Goal: Information Seeking & Learning: Learn about a topic

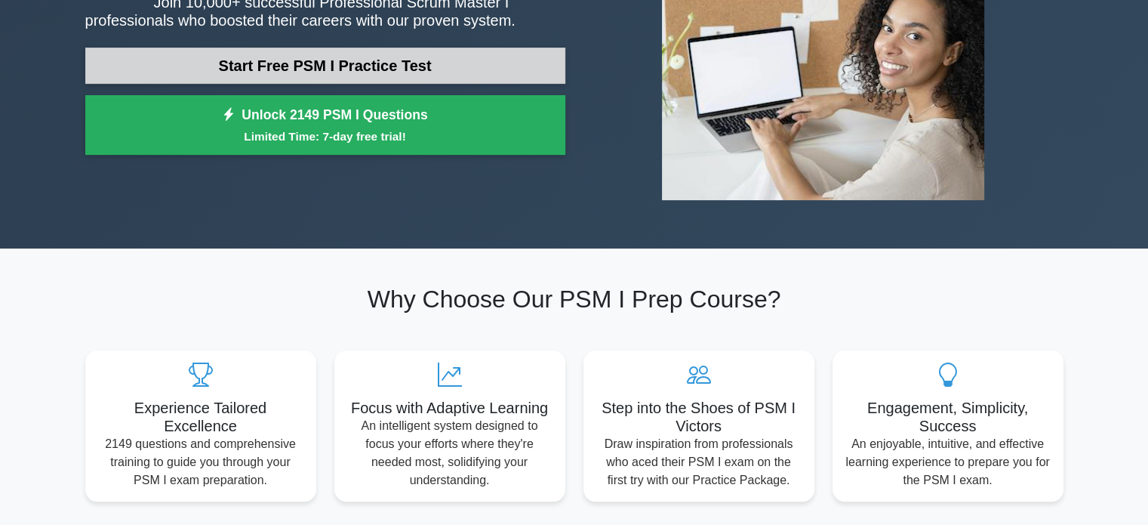
click at [426, 66] on link "Start Free PSM I Practice Test" at bounding box center [325, 66] width 480 height 36
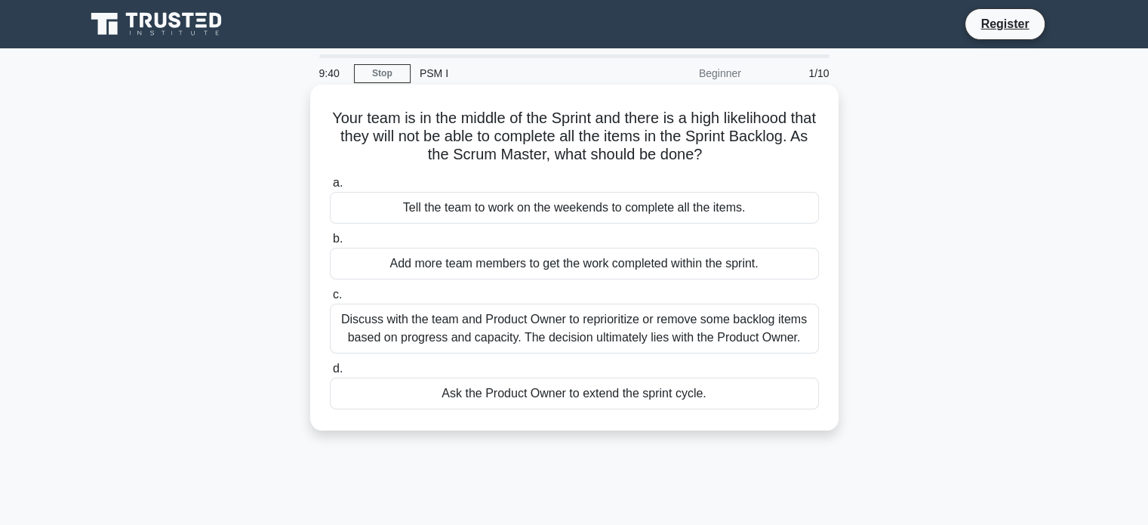
click at [501, 337] on div "Discuss with the team and Product Owner to reprioritize or remove some backlog …" at bounding box center [574, 328] width 489 height 50
click at [330, 300] on input "c. Discuss with the team and Product Owner to reprioritize or remove some backl…" at bounding box center [330, 295] width 0 height 10
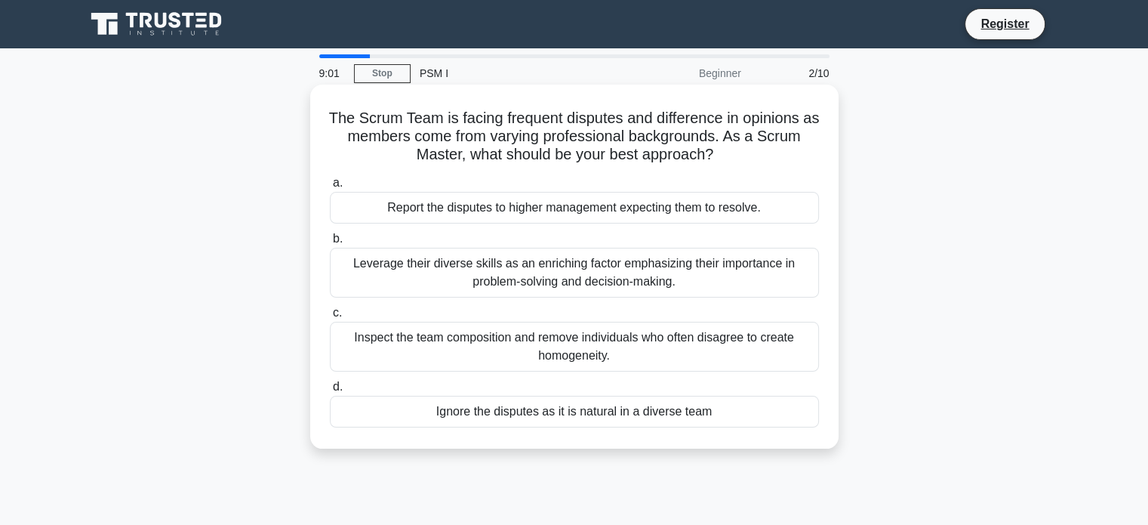
click at [583, 117] on h5 "The Scrum Team is facing frequent disputes and difference in opinions as member…" at bounding box center [574, 137] width 492 height 56
click at [519, 275] on div "Leverage their diverse skills as an enriching factor emphasizing their importan…" at bounding box center [574, 273] width 489 height 50
click at [330, 244] on input "b. Leverage their diverse skills as an enriching factor emphasizing their impor…" at bounding box center [330, 239] width 0 height 10
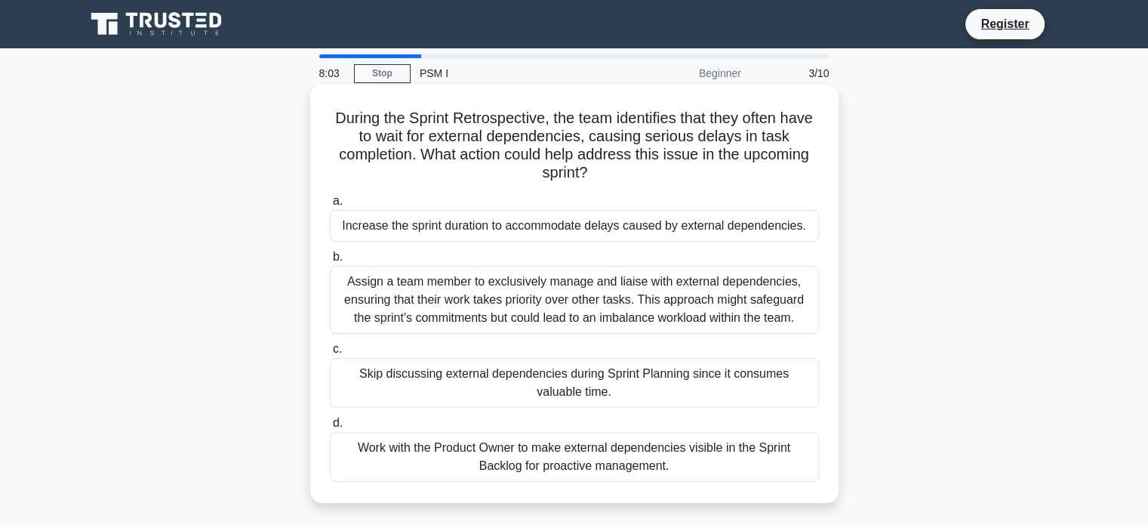
click at [574, 300] on div "Assign a team member to exclusively manage and liaise with external dependencie…" at bounding box center [574, 300] width 489 height 68
click at [330, 262] on input "b. Assign a team member to exclusively manage and liaise with external dependen…" at bounding box center [330, 257] width 0 height 10
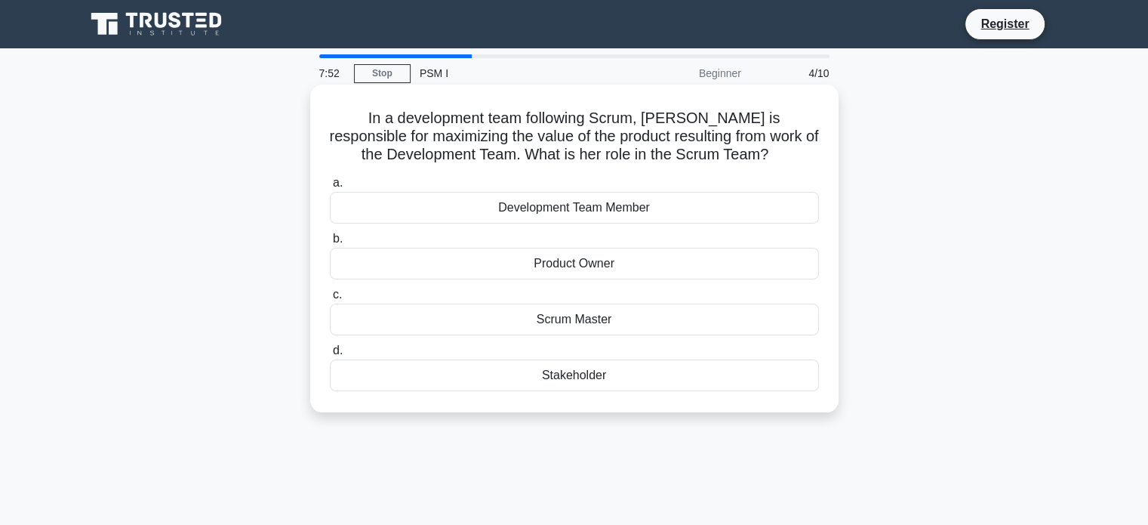
click at [571, 265] on div "Product Owner" at bounding box center [574, 264] width 489 height 32
click at [330, 244] on input "b. Product Owner" at bounding box center [330, 239] width 0 height 10
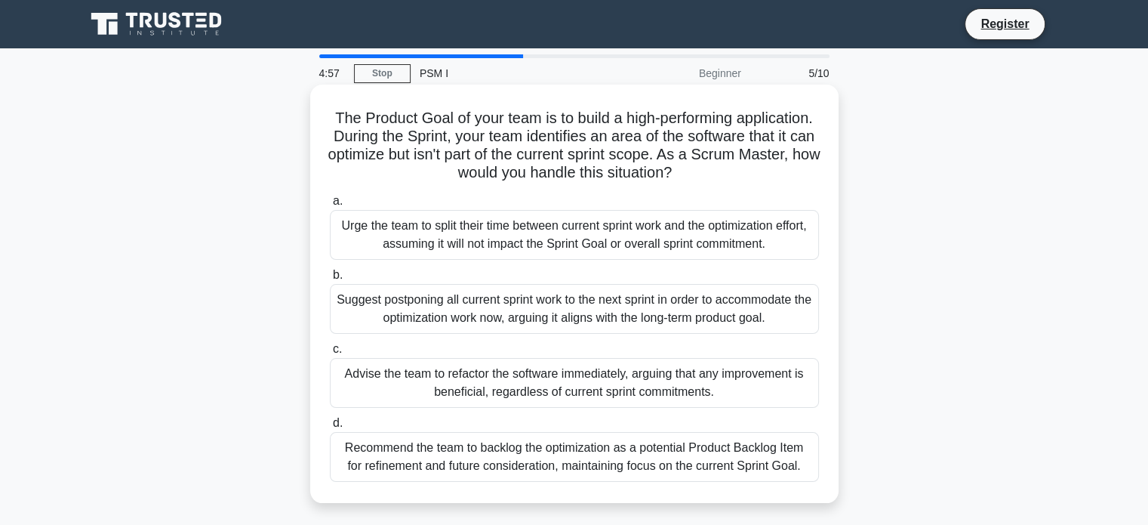
click at [531, 463] on div "Recommend the team to backlog the optimization as a potential Product Backlog I…" at bounding box center [574, 457] width 489 height 50
click at [330, 428] on input "d. Recommend the team to backlog the optimization as a potential Product Backlo…" at bounding box center [330, 423] width 0 height 10
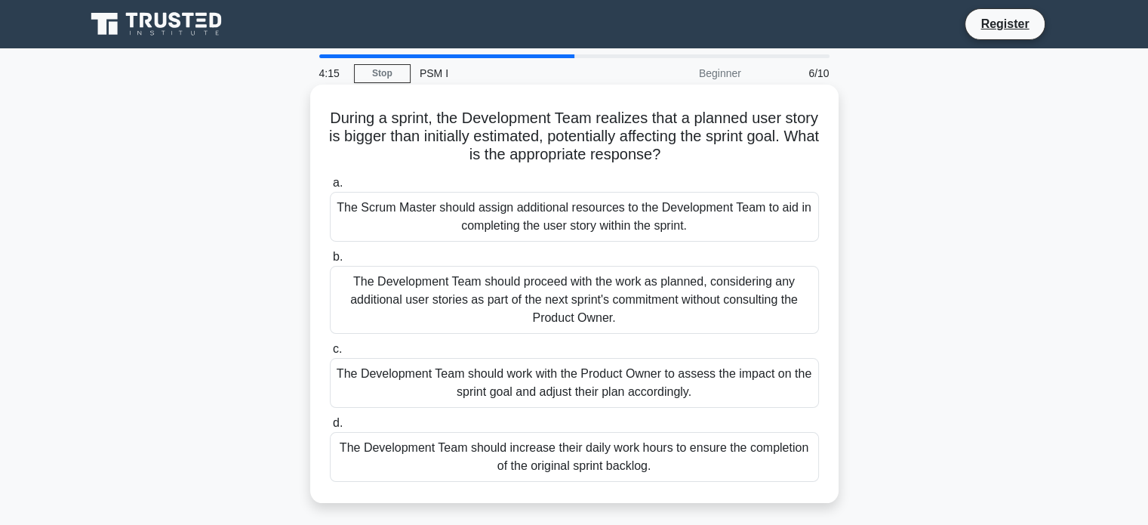
click at [603, 403] on div "The Development Team should work with the Product Owner to assess the impact on…" at bounding box center [574, 383] width 489 height 50
click at [330, 354] on input "c. The Development Team should work with the Product Owner to assess the impact…" at bounding box center [330, 349] width 0 height 10
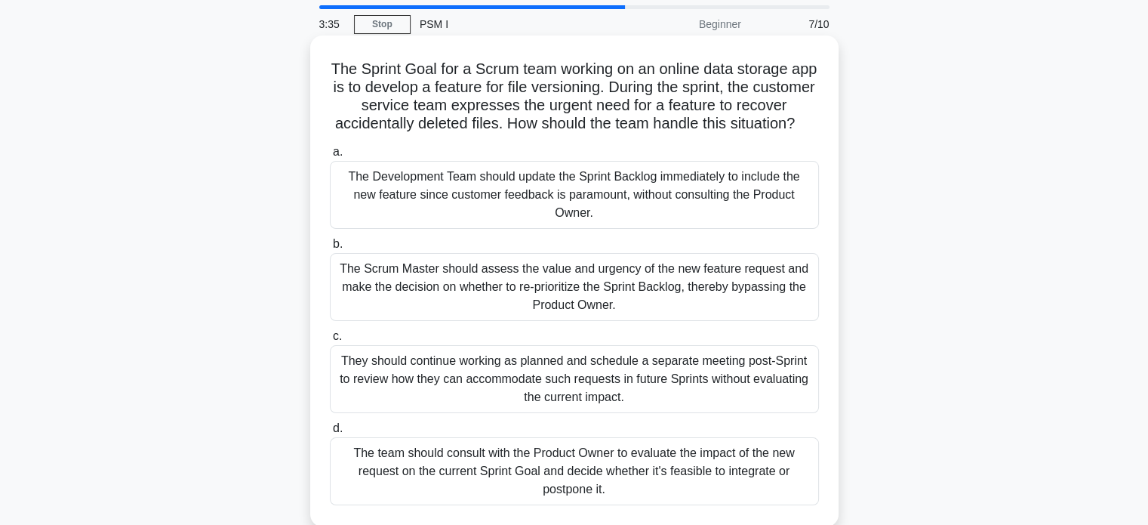
scroll to position [75, 0]
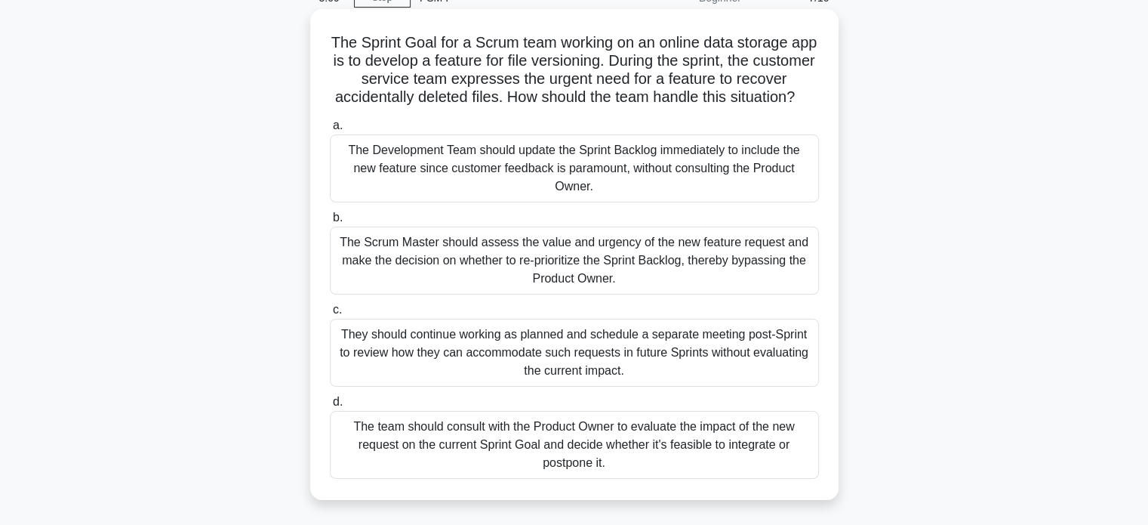
click at [669, 459] on div "The team should consult with the Product Owner to evaluate the impact of the ne…" at bounding box center [574, 445] width 489 height 68
click at [330, 407] on input "d. The team should consult with the Product Owner to evaluate the impact of the…" at bounding box center [330, 402] width 0 height 10
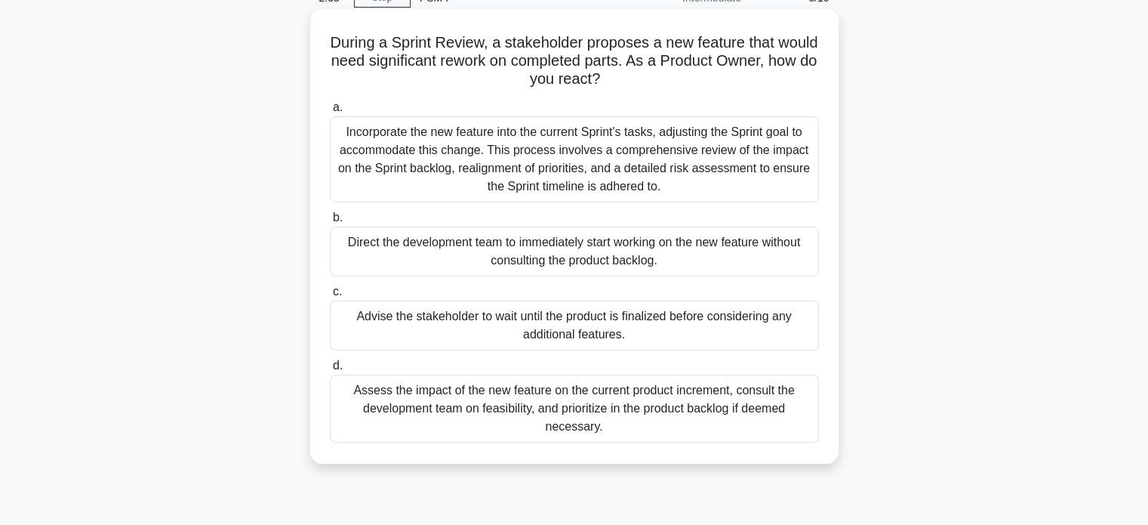
scroll to position [0, 0]
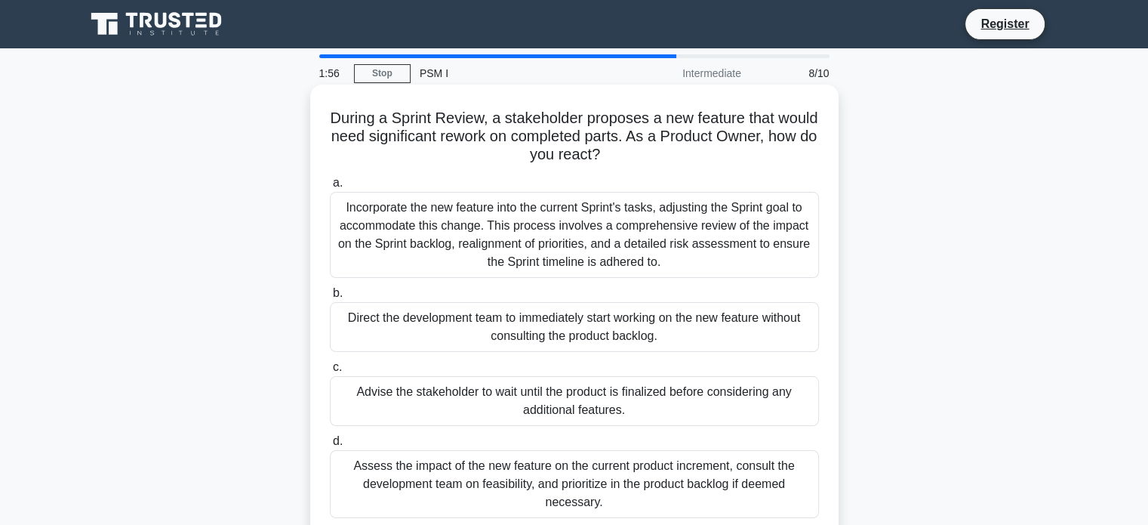
click at [762, 261] on div "Incorporate the new feature into the current Sprint's tasks, adjusting the Spri…" at bounding box center [574, 235] width 489 height 86
click at [330, 188] on input "a. Incorporate the new feature into the current Sprint's tasks, adjusting the S…" at bounding box center [330, 183] width 0 height 10
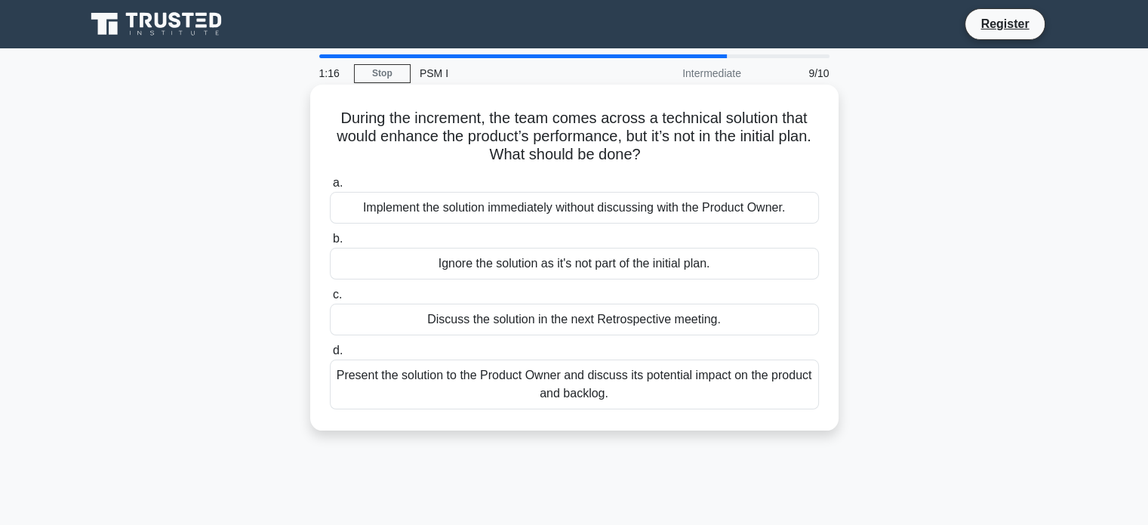
click at [561, 383] on div "Present the solution to the Product Owner and discuss its potential impact on t…" at bounding box center [574, 384] width 489 height 50
click at [330, 356] on input "d. Present the solution to the Product Owner and discuss its potential impact o…" at bounding box center [330, 351] width 0 height 10
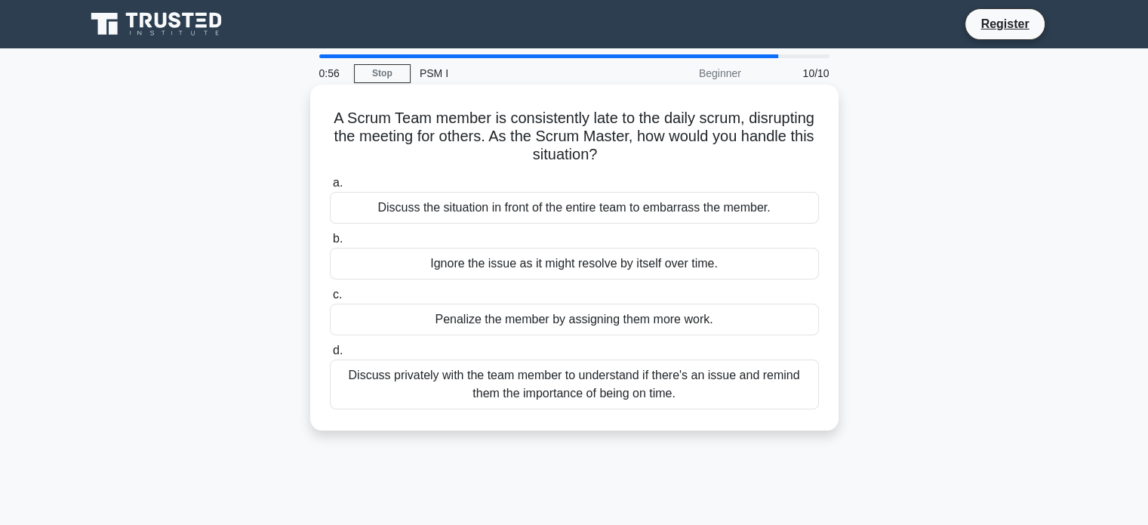
click at [737, 392] on div "Discuss privately with the team member to understand if there's an issue and re…" at bounding box center [574, 384] width 489 height 50
click at [330, 356] on input "d. Discuss privately with the team member to understand if there's an issue and…" at bounding box center [330, 351] width 0 height 10
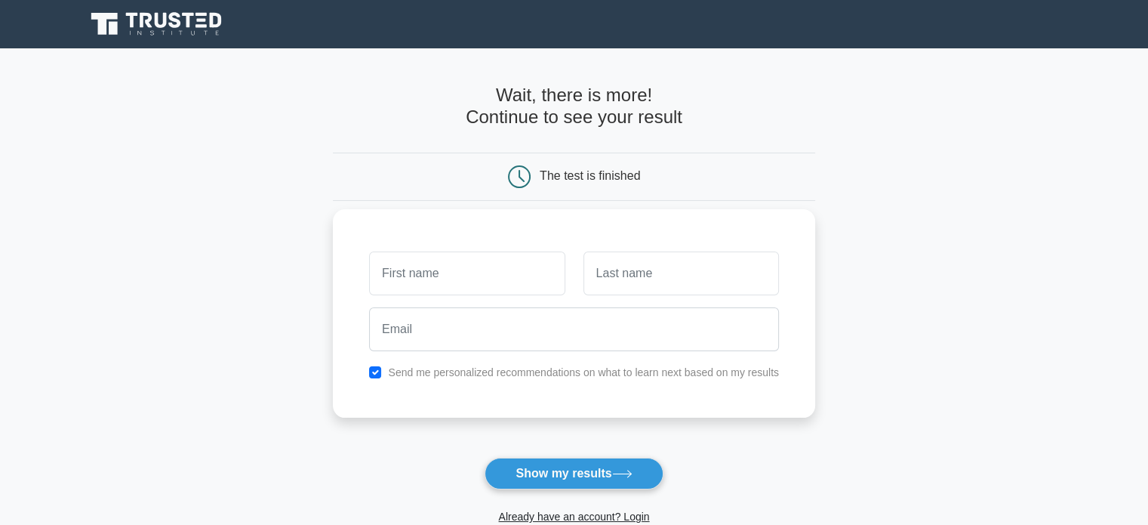
click at [501, 277] on input "text" at bounding box center [467, 273] width 196 height 44
click at [610, 472] on button "Show my results" at bounding box center [574, 473] width 178 height 32
click at [478, 262] on input "text" at bounding box center [467, 273] width 196 height 44
type input "a"
type input "[PERSON_NAME]"
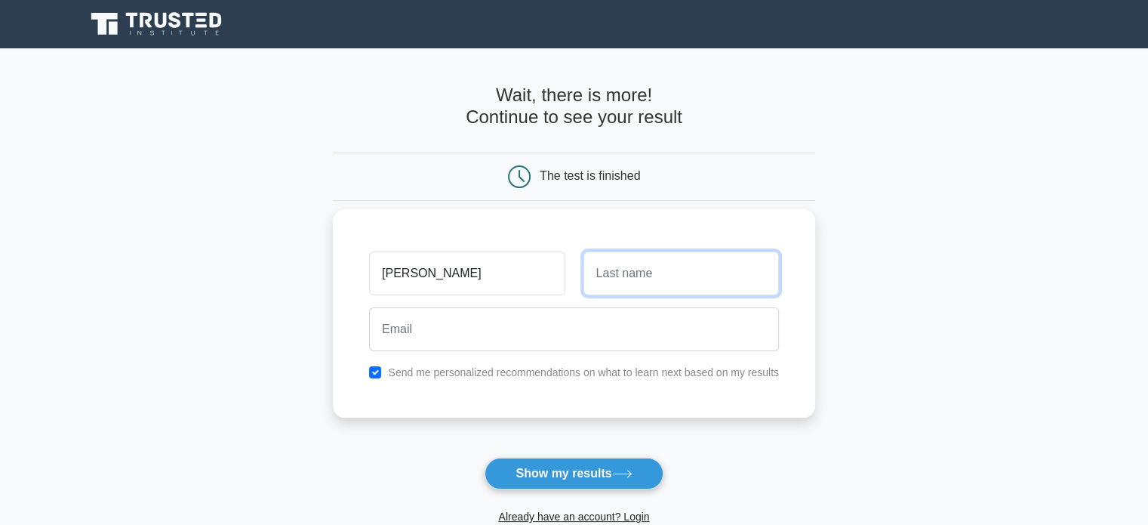
type input "k"
type input "Khlapuk"
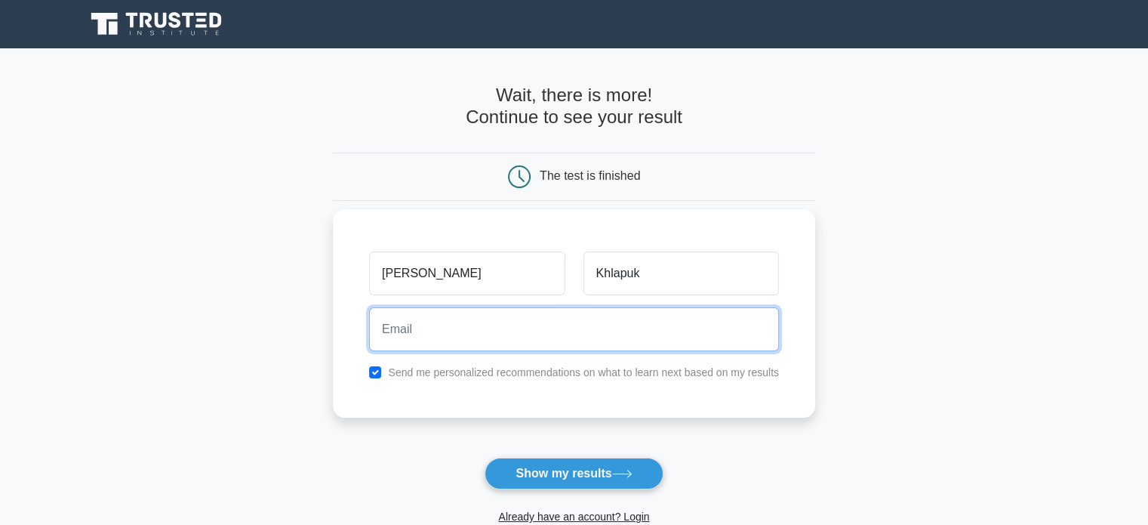
click at [431, 336] on input "email" at bounding box center [574, 329] width 410 height 44
type input "khl.artur@gmail.com"
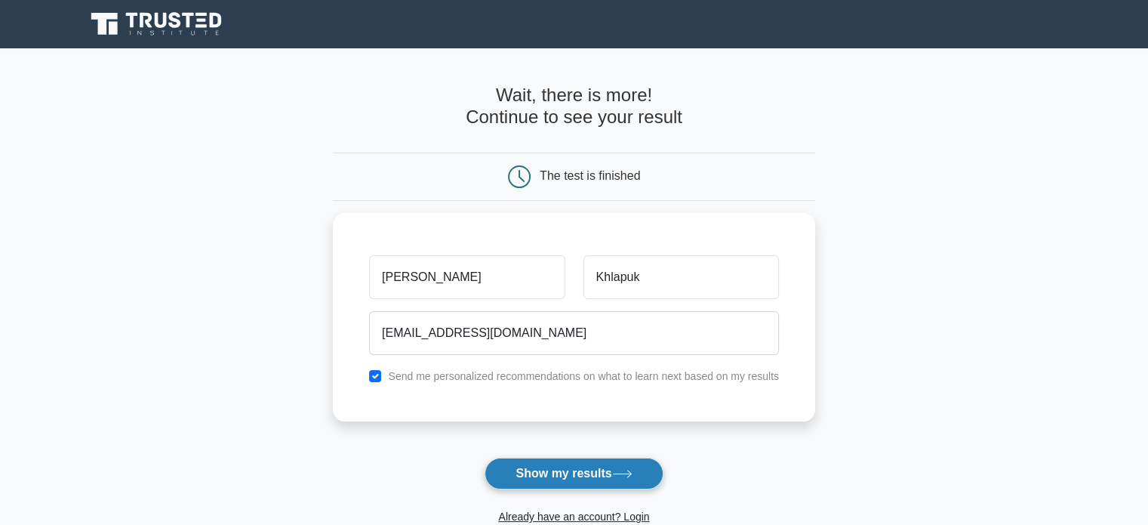
click at [599, 457] on button "Show my results" at bounding box center [574, 473] width 178 height 32
click at [601, 471] on form "Wait, there is more! Continue to see your result The test is finished Artur" at bounding box center [574, 320] width 482 height 471
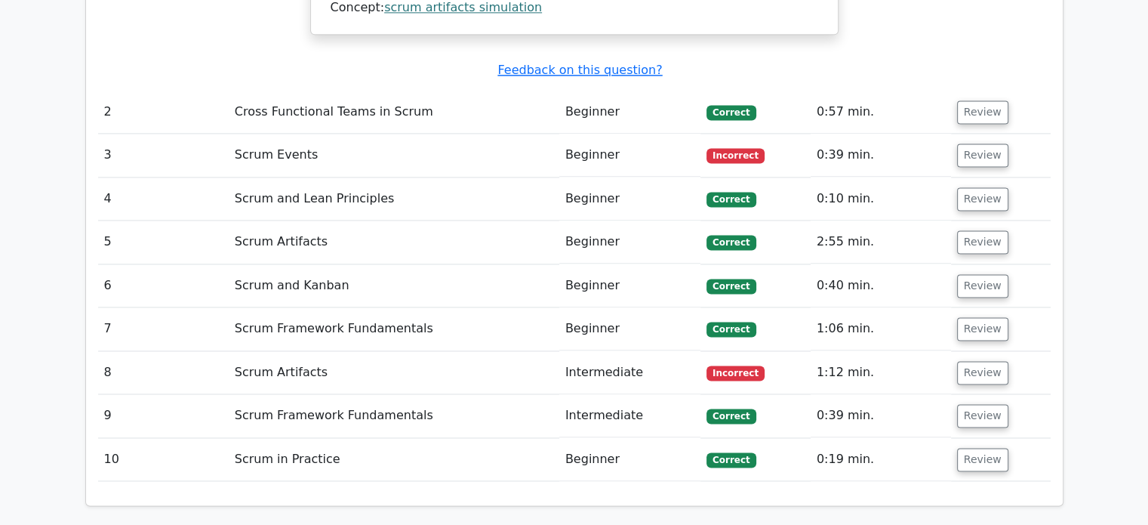
scroll to position [1963, 0]
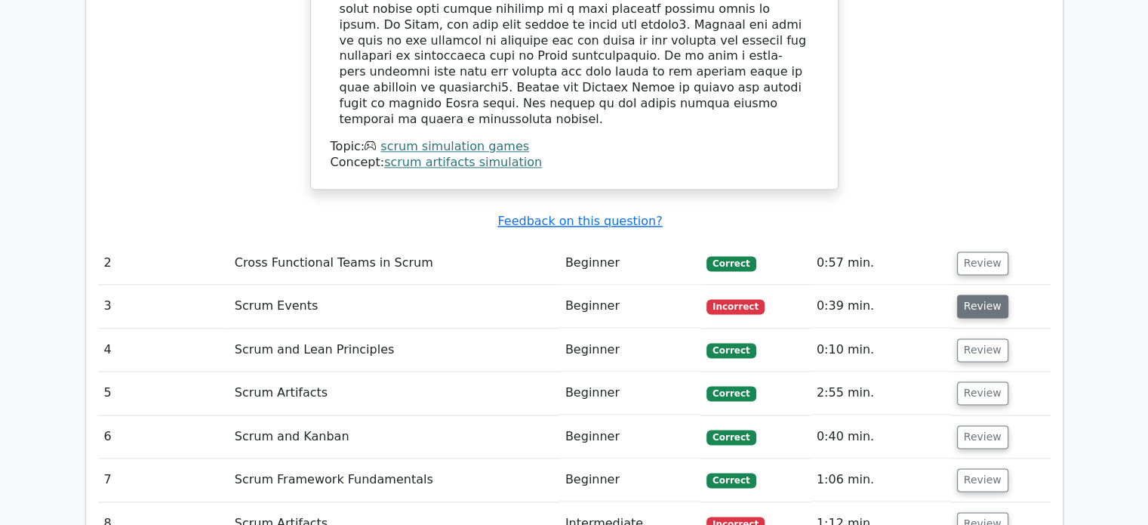
click at [976, 294] on button "Review" at bounding box center [982, 305] width 51 height 23
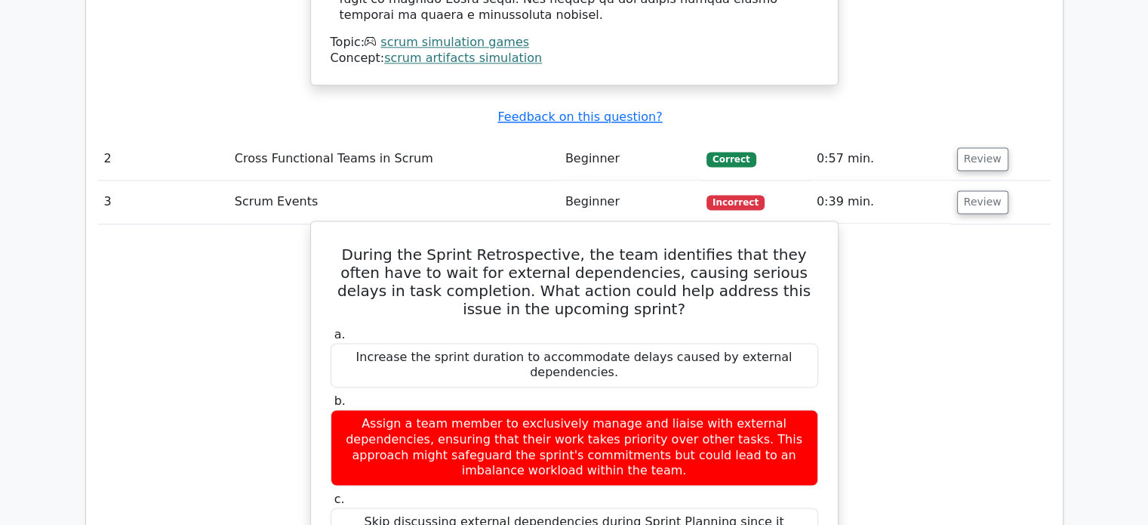
scroll to position [2114, 0]
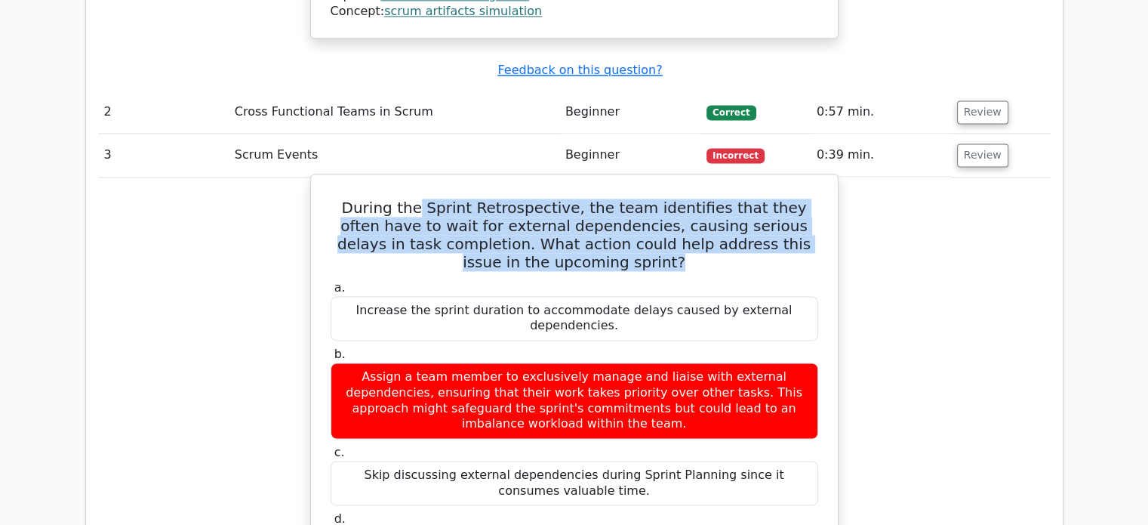
drag, startPoint x: 438, startPoint y: 118, endPoint x: 610, endPoint y: 174, distance: 180.9
click at [610, 199] on h5 "During the Sprint Retrospective, the team identifies that they often have to wa…" at bounding box center [574, 235] width 491 height 72
click at [599, 199] on h5 "During the Sprint Retrospective, the team identifies that they often have to wa…" at bounding box center [574, 235] width 491 height 72
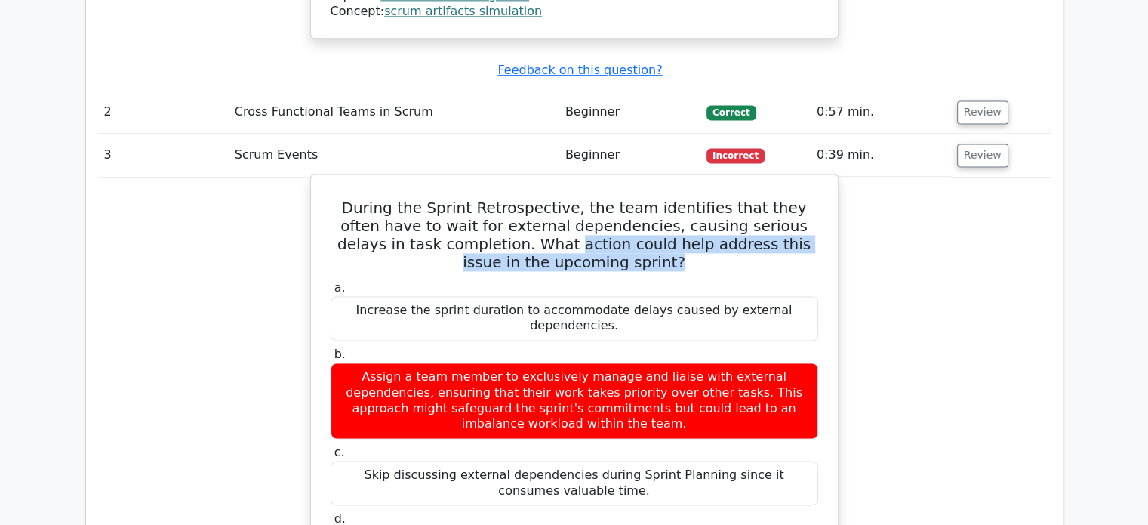
drag, startPoint x: 599, startPoint y: 176, endPoint x: 455, endPoint y: 148, distance: 146.1
click at [455, 199] on h5 "During the Sprint Retrospective, the team identifies that they often have to wa…" at bounding box center [574, 235] width 491 height 72
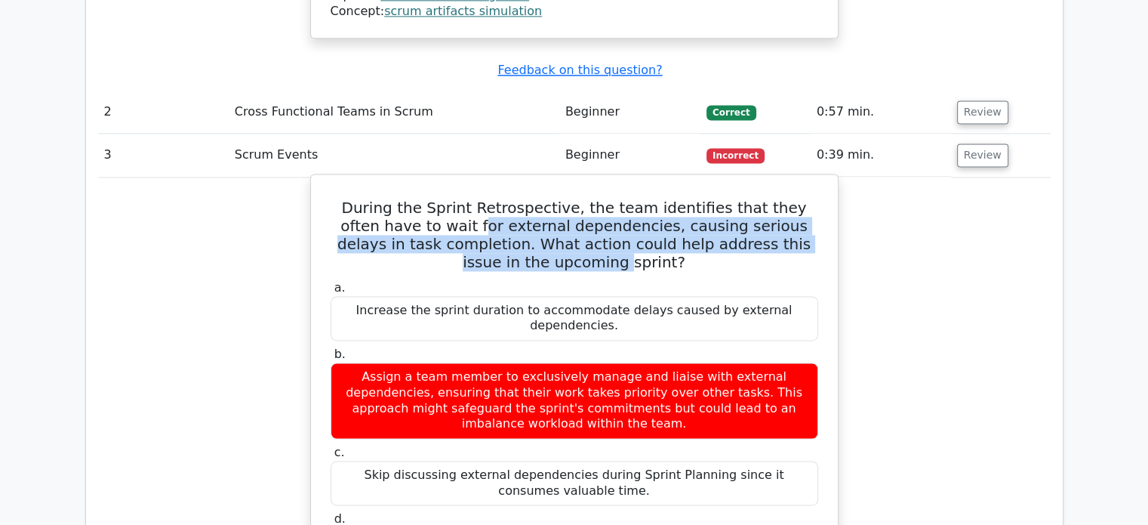
drag, startPoint x: 431, startPoint y: 128, endPoint x: 535, endPoint y: 166, distance: 111.1
click at [535, 199] on h5 "During the Sprint Retrospective, the team identifies that they often have to wa…" at bounding box center [574, 235] width 491 height 72
click at [512, 199] on h5 "During the Sprint Retrospective, the team identifies that they often have to wa…" at bounding box center [574, 235] width 491 height 72
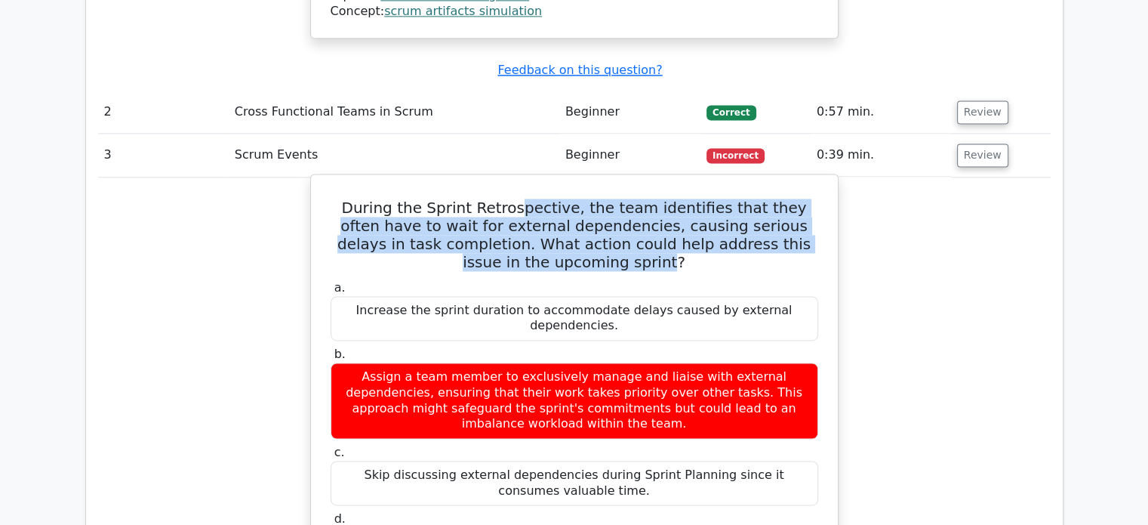
click at [512, 199] on h5 "During the Sprint Retrospective, the team identifies that they often have to wa…" at bounding box center [574, 235] width 491 height 72
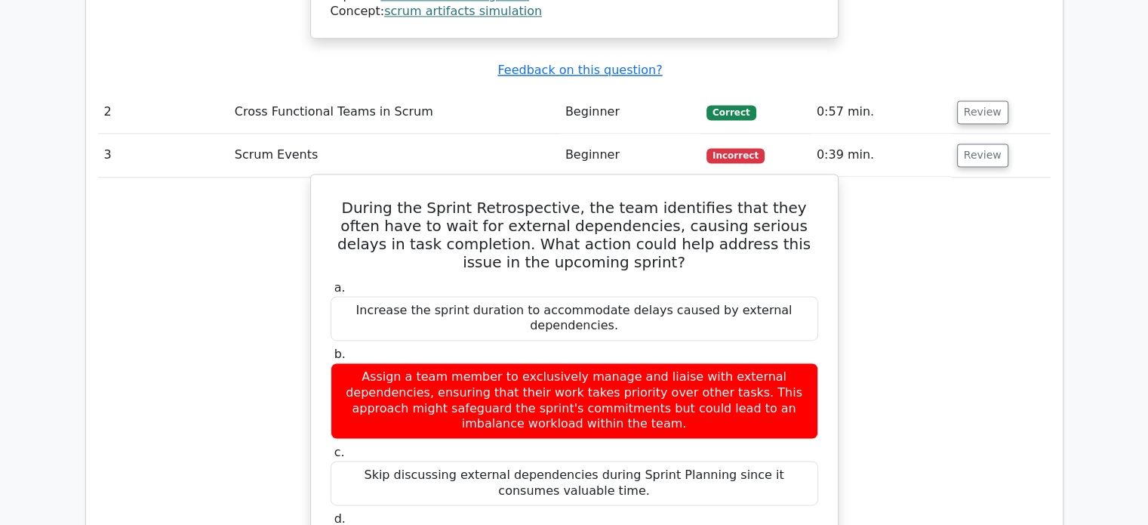
scroll to position [1887, 0]
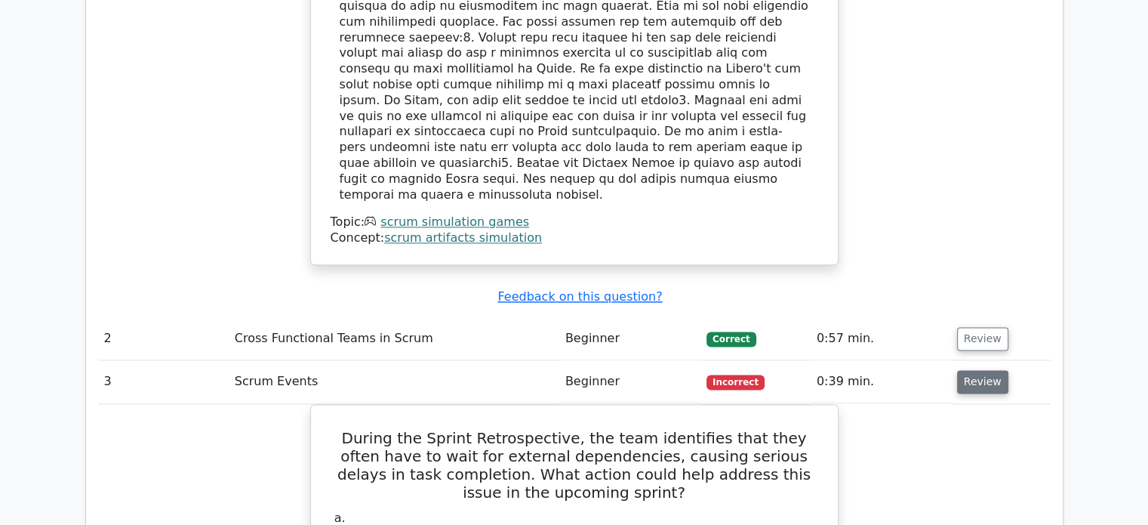
click at [971, 370] on button "Review" at bounding box center [982, 381] width 51 height 23
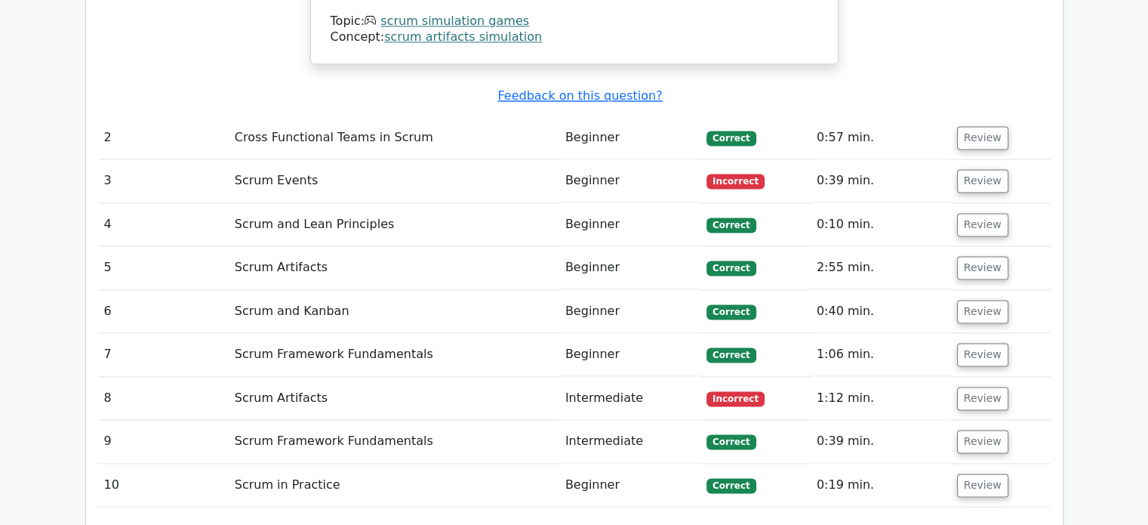
scroll to position [2114, 0]
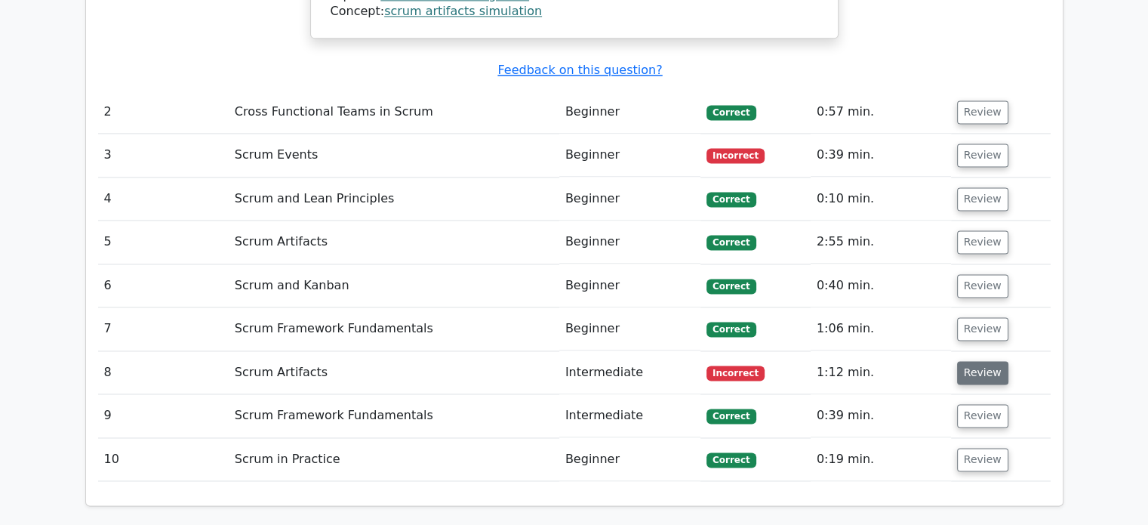
click at [989, 361] on button "Review" at bounding box center [982, 372] width 51 height 23
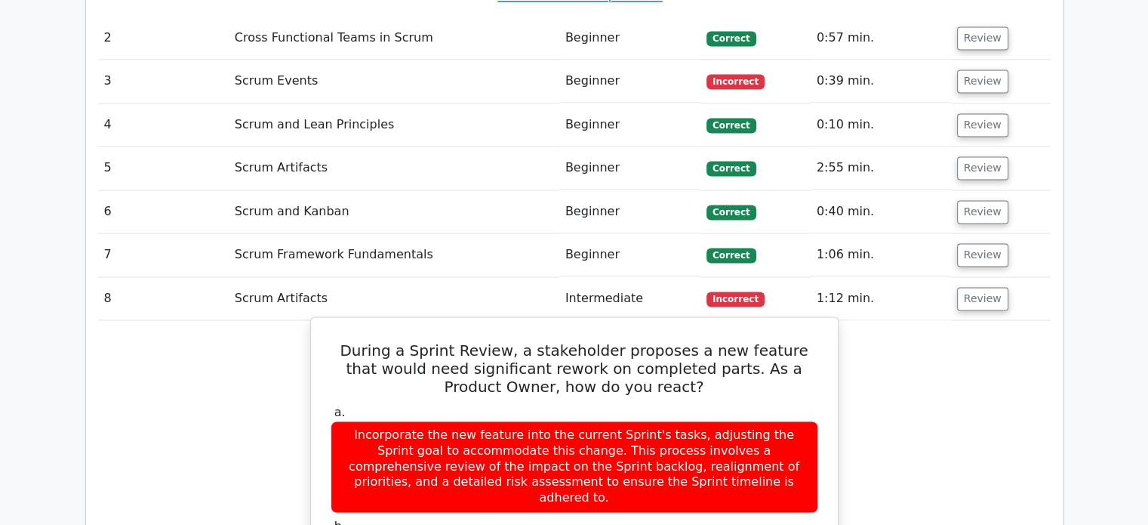
scroll to position [2340, 0]
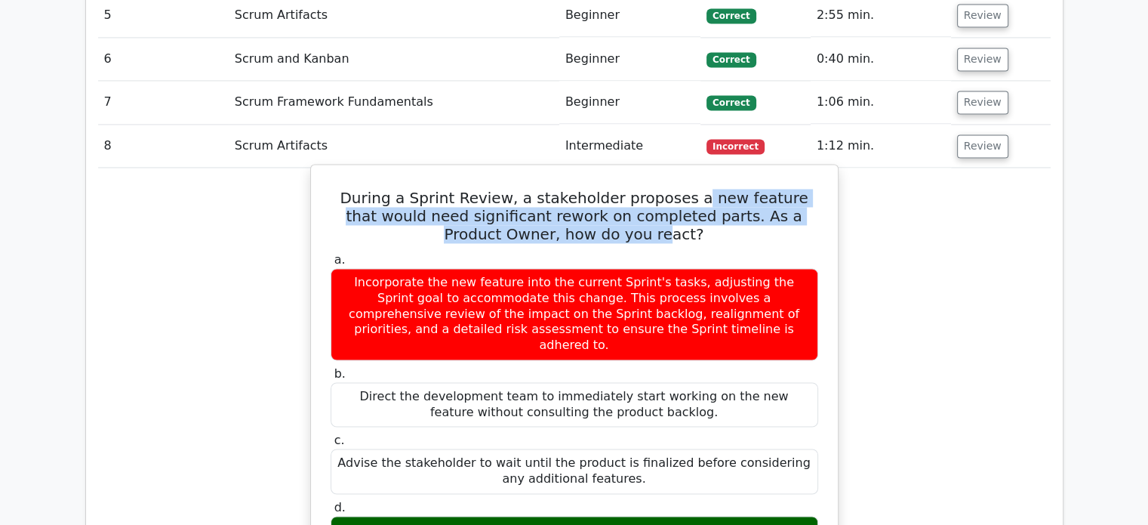
drag, startPoint x: 687, startPoint y: 99, endPoint x: 637, endPoint y: 149, distance: 70.5
click at [637, 189] on h5 "During a Sprint Review, a stakeholder proposes a new feature that would need si…" at bounding box center [574, 216] width 491 height 54
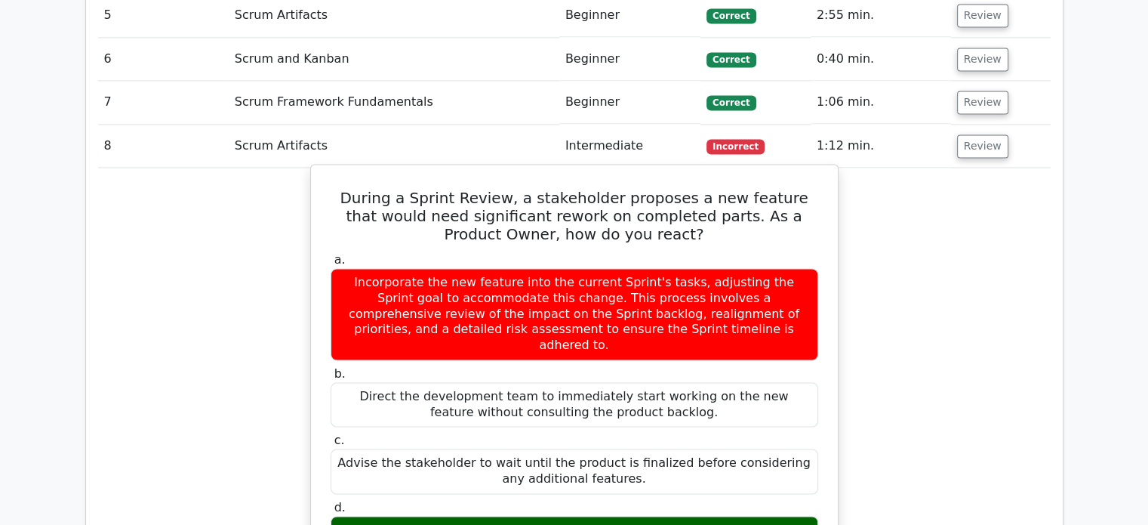
drag, startPoint x: 357, startPoint y: 196, endPoint x: 707, endPoint y: 220, distance: 350.3
click at [704, 268] on div "Incorporate the new feature into the current Sprint's tasks, adjusting the Spri…" at bounding box center [575, 314] width 488 height 92
click at [712, 268] on div "Incorporate the new feature into the current Sprint's tasks, adjusting the Spri…" at bounding box center [575, 314] width 488 height 92
drag, startPoint x: 710, startPoint y: 241, endPoint x: 333, endPoint y: 186, distance: 380.6
click at [333, 268] on div "Incorporate the new feature into the current Sprint's tasks, adjusting the Spri…" at bounding box center [575, 314] width 488 height 92
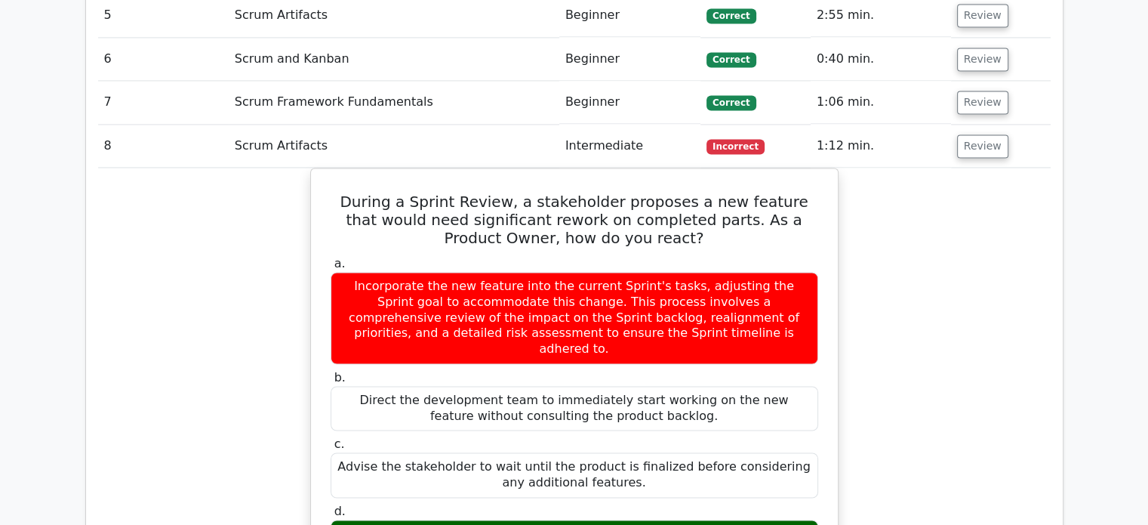
copy div "Incorporate the new feature into the current Sprint's tasks, adjusting the Spri…"
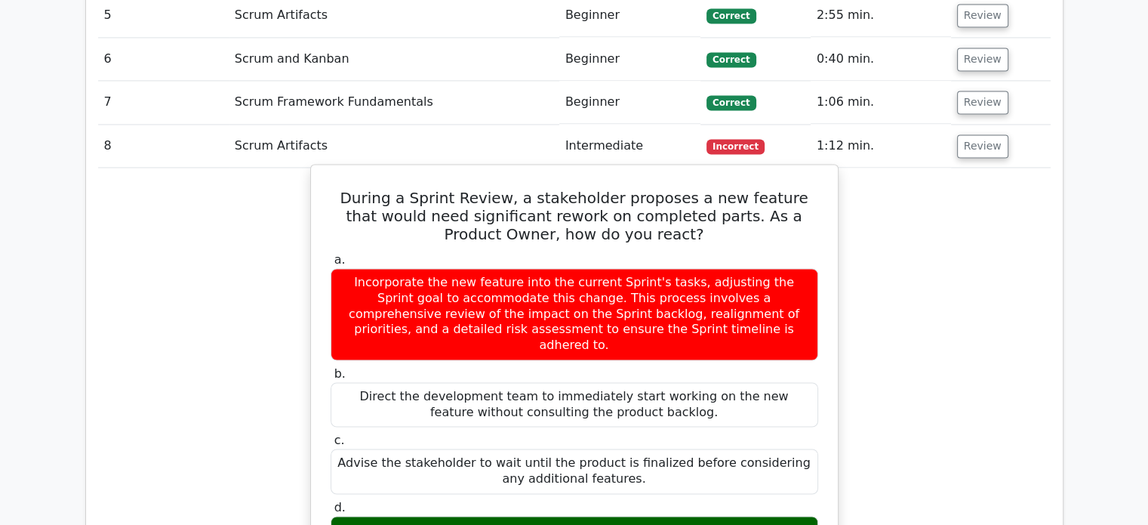
click at [743, 366] on label "b. Direct the development team to immediately start working on the new feature …" at bounding box center [575, 396] width 488 height 60
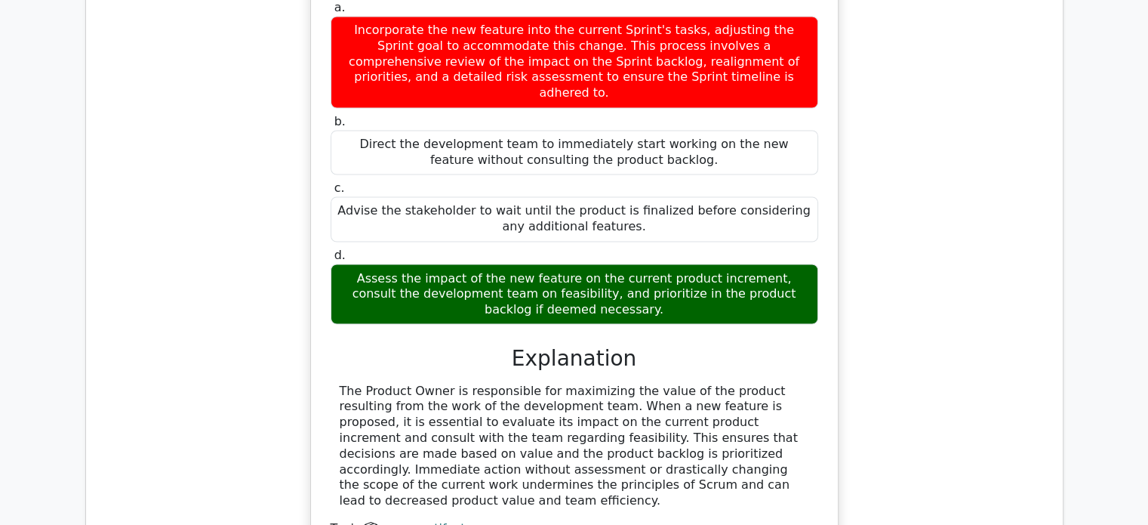
scroll to position [2566, 0]
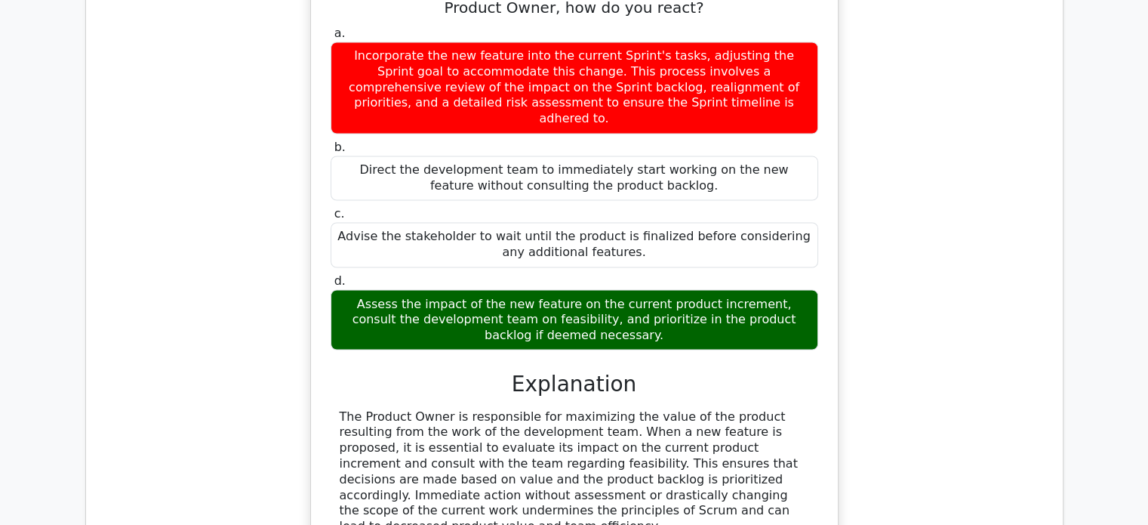
drag, startPoint x: 604, startPoint y: 228, endPoint x: 337, endPoint y: 196, distance: 268.4
click at [337, 289] on div "Assess the impact of the new feature on the current product increment, consult …" at bounding box center [575, 319] width 488 height 60
copy div "Assess the impact of the new feature on the current product increment, consult …"
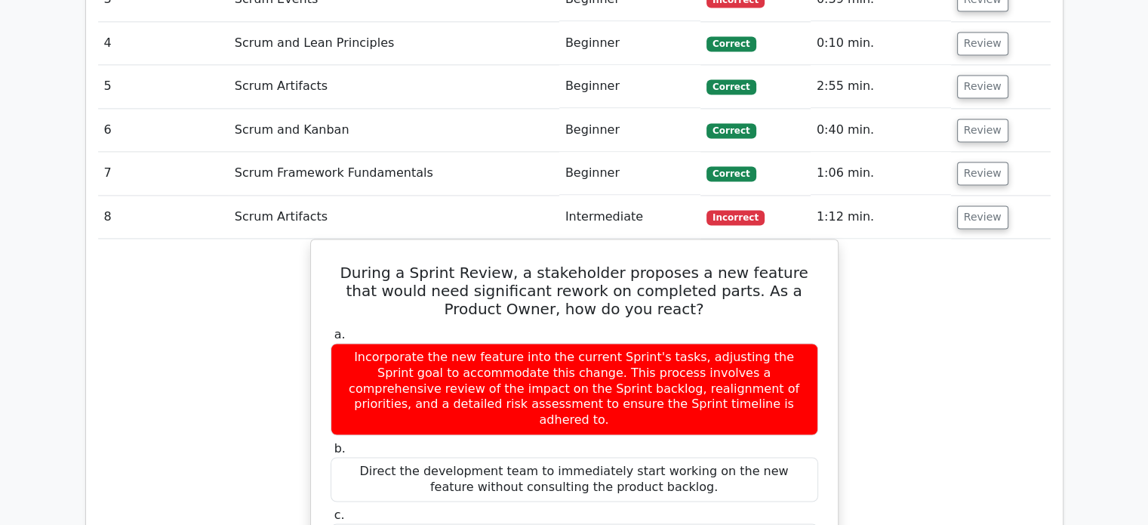
scroll to position [2265, 0]
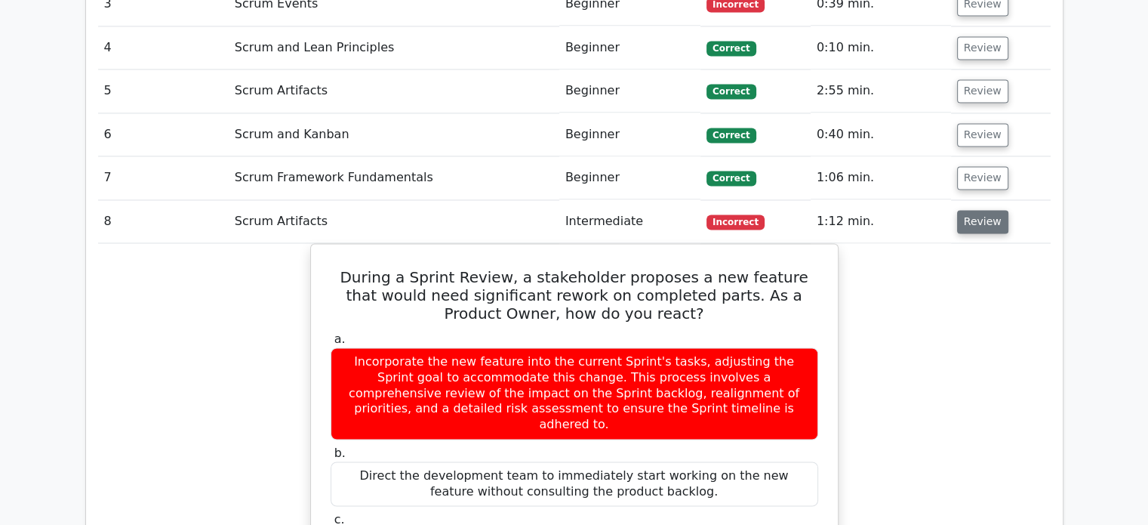
click at [984, 210] on button "Review" at bounding box center [982, 221] width 51 height 23
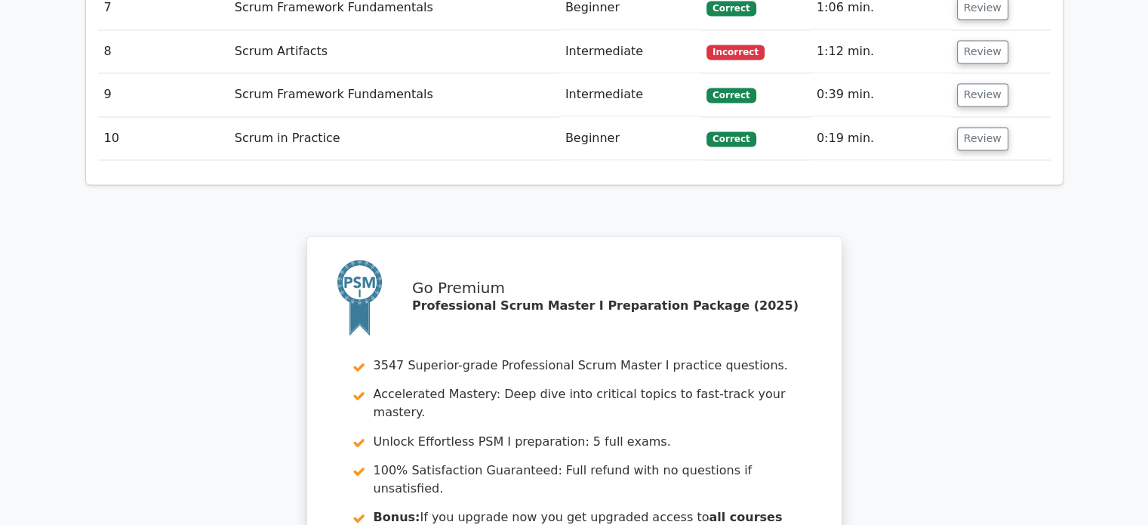
scroll to position [2740, 0]
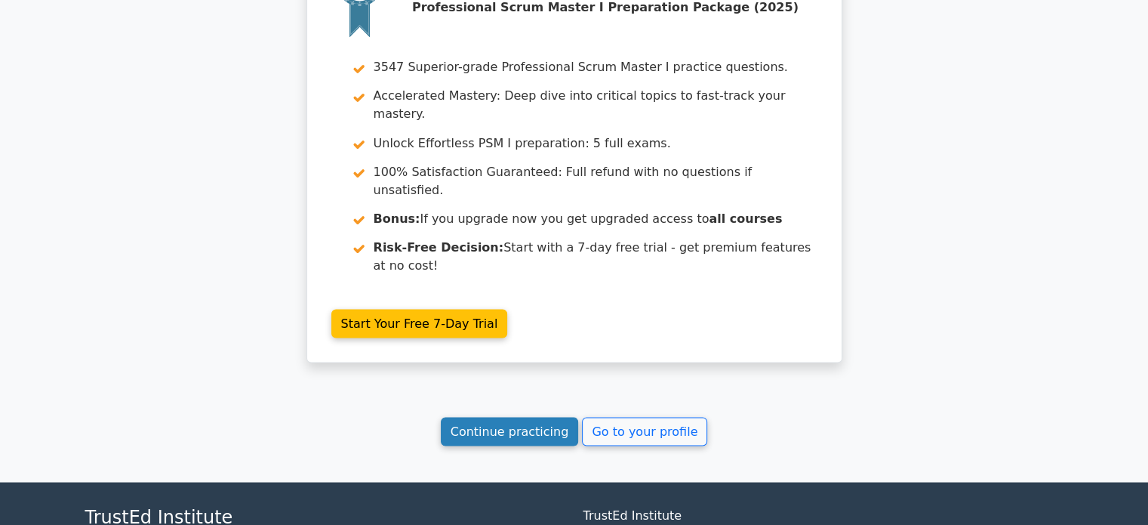
click at [534, 417] on link "Continue practicing" at bounding box center [510, 431] width 138 height 29
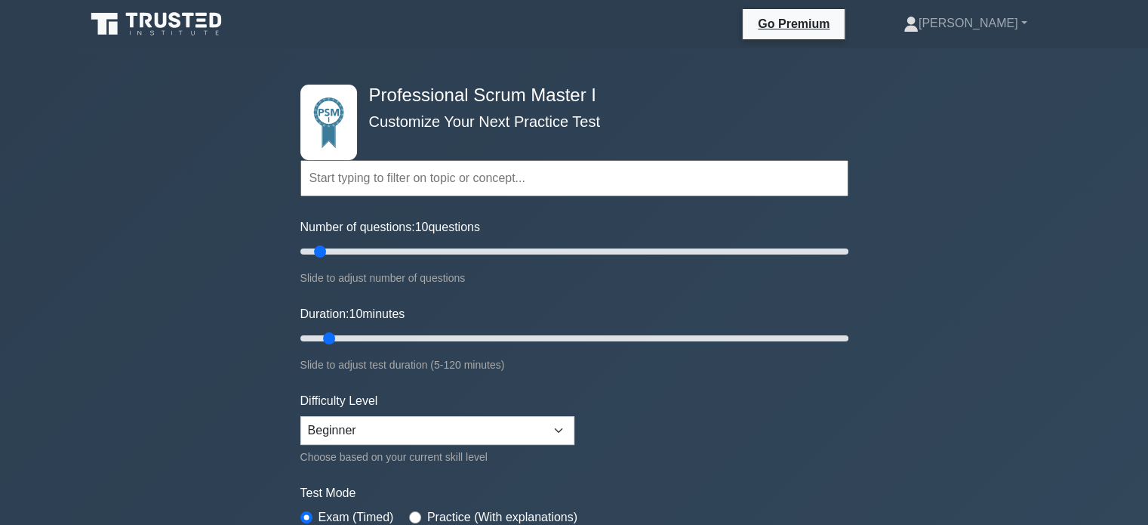
scroll to position [151, 0]
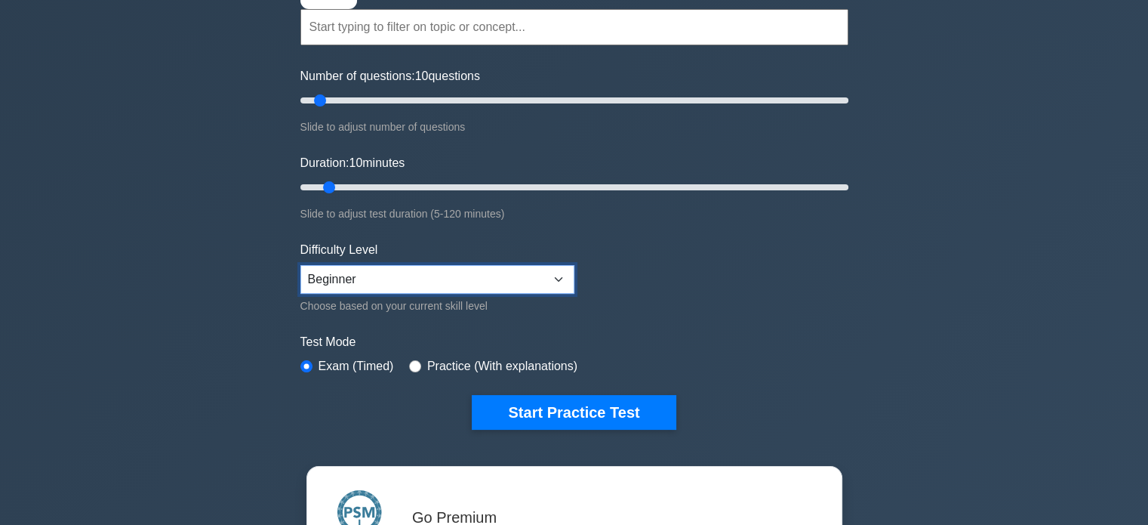
click at [414, 269] on select "Beginner Intermediate Expert" at bounding box center [437, 279] width 274 height 29
select select "intermediate"
click at [300, 265] on select "Beginner Intermediate Expert" at bounding box center [437, 279] width 274 height 29
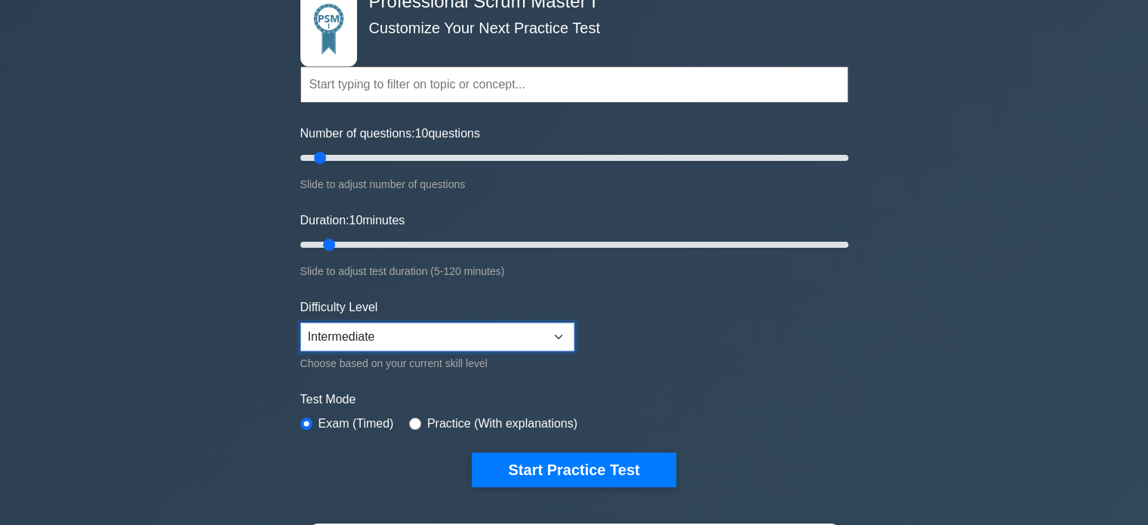
scroll to position [0, 0]
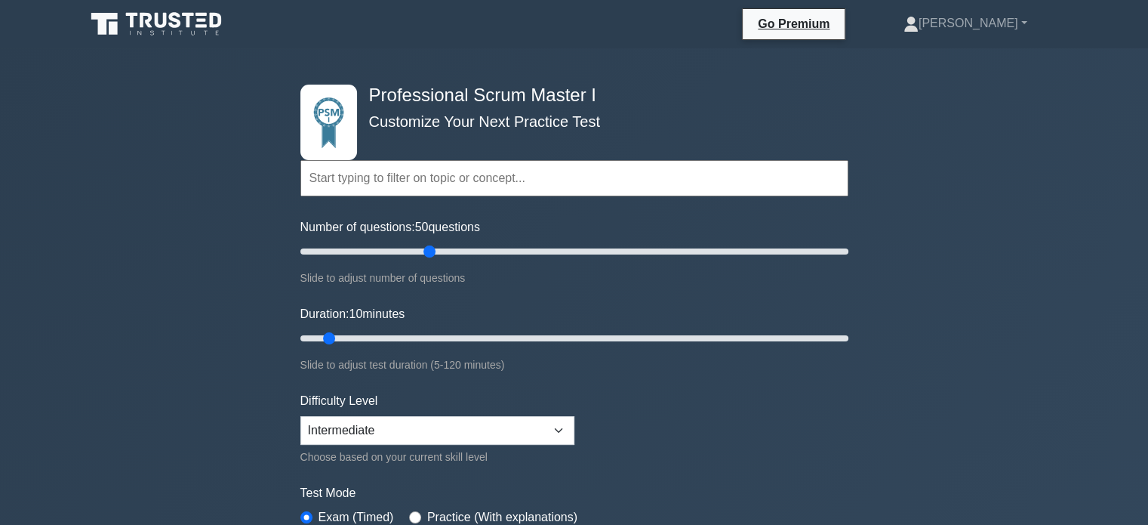
drag, startPoint x: 318, startPoint y: 253, endPoint x: 426, endPoint y: 252, distance: 107.9
type input "50"
click at [426, 252] on input "Number of questions: 50 questions" at bounding box center [574, 251] width 548 height 18
drag, startPoint x: 329, startPoint y: 333, endPoint x: 444, endPoint y: 340, distance: 115.0
type input "35"
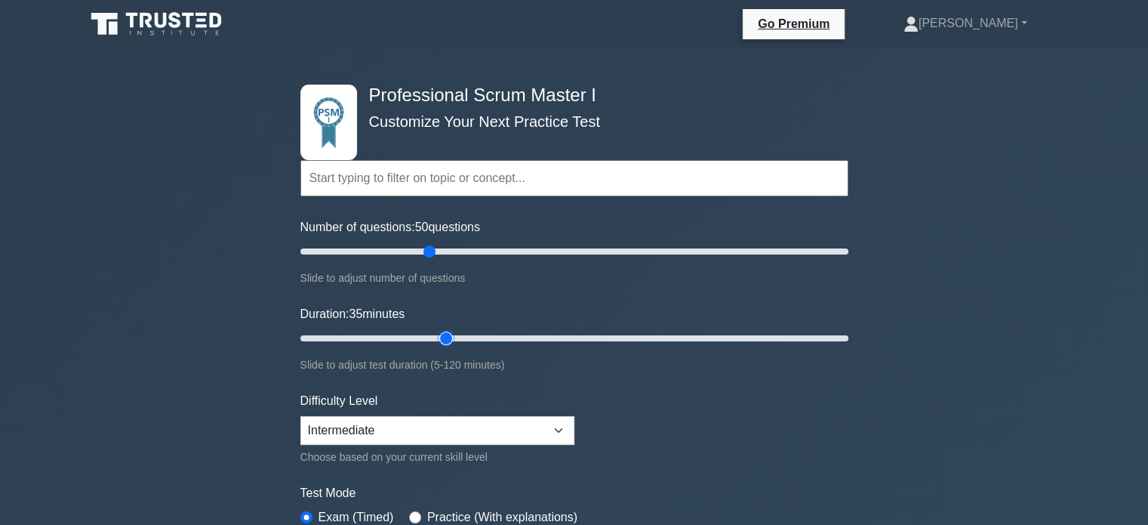
click at [444, 340] on input "Duration: 35 minutes" at bounding box center [574, 338] width 548 height 18
